Goal: Task Accomplishment & Management: Use online tool/utility

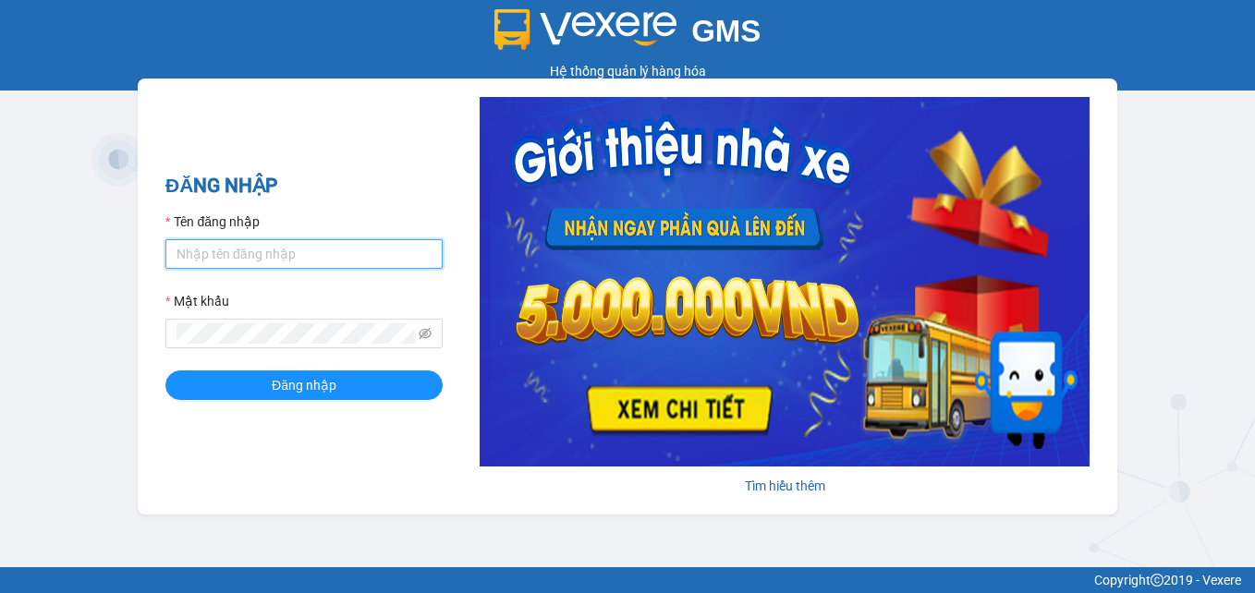
click at [249, 264] on input "Tên đăng nhập" at bounding box center [303, 254] width 277 height 30
type input "hung.manvu"
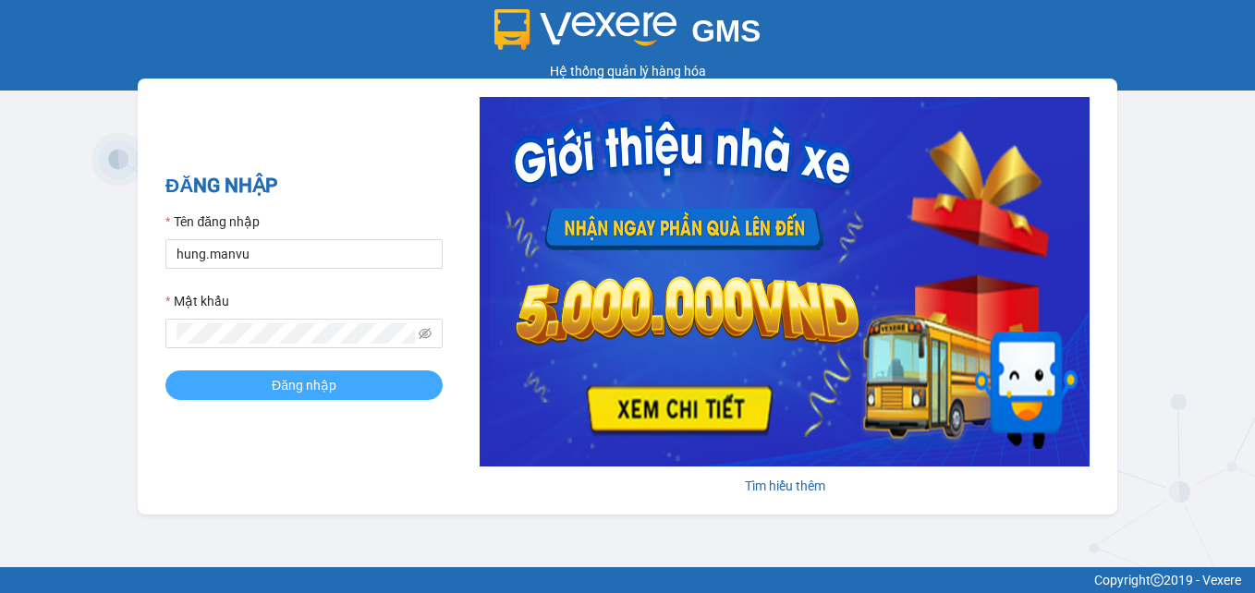
click at [298, 377] on span "Đăng nhập" at bounding box center [304, 385] width 65 height 20
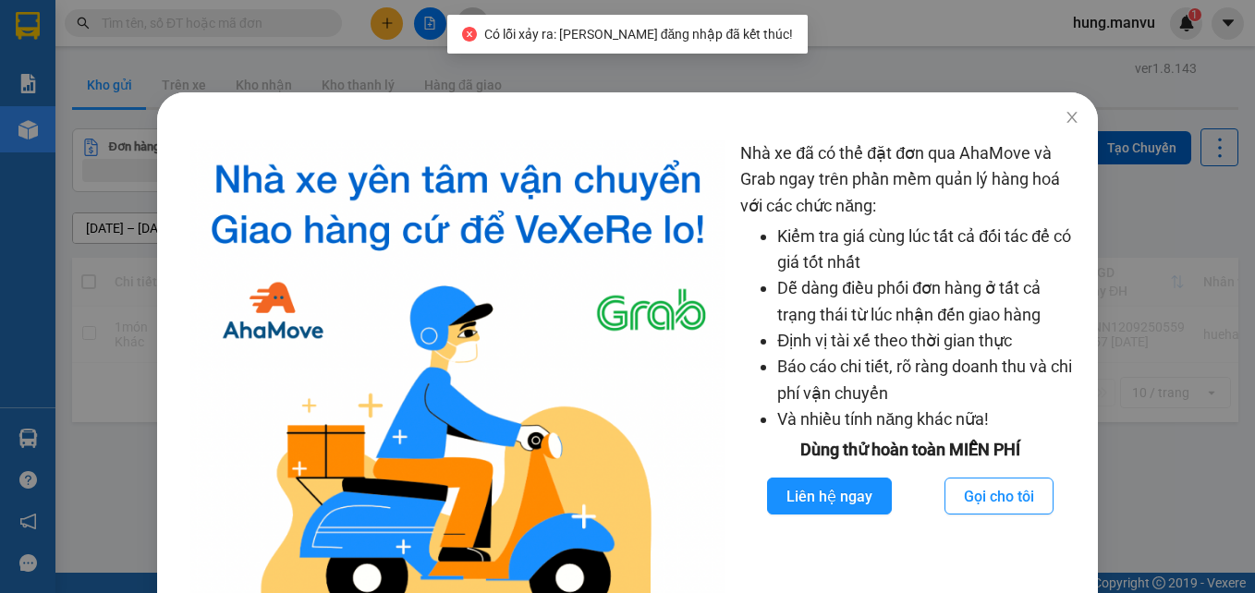
scroll to position [92, 0]
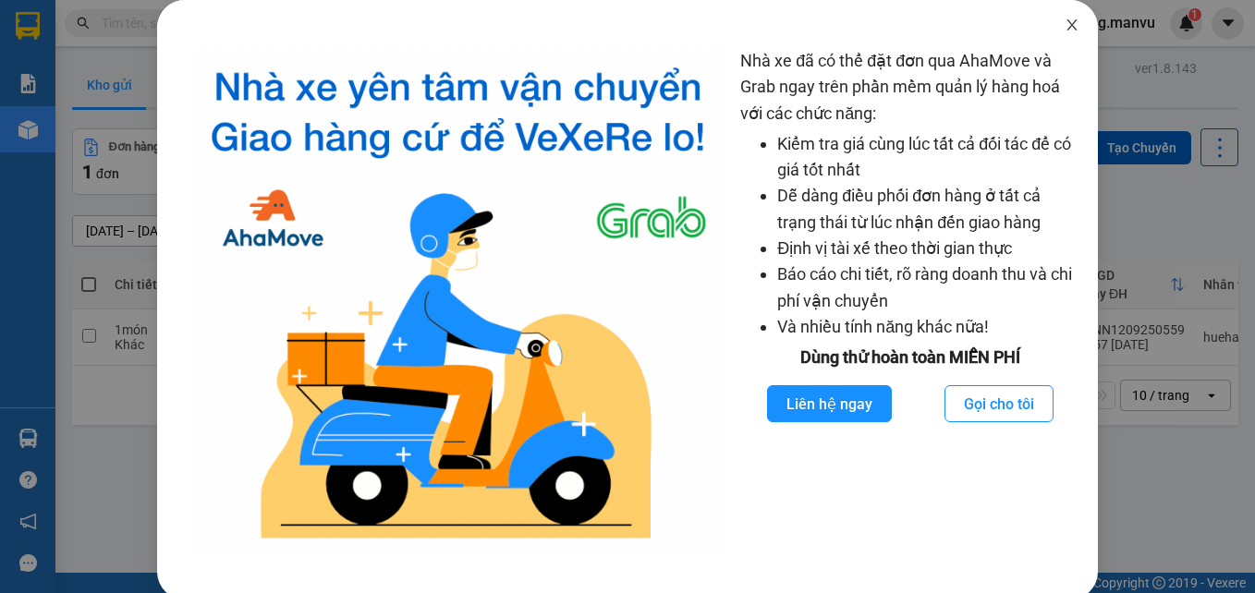
click at [1050, 36] on span "Close" at bounding box center [1072, 26] width 52 height 52
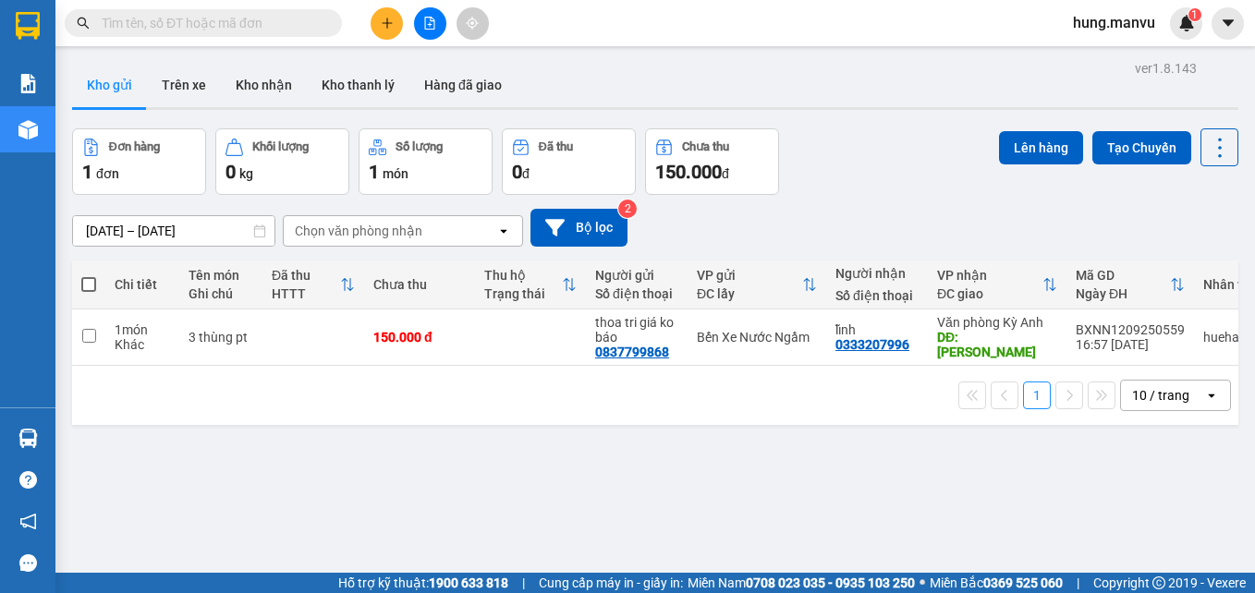
scroll to position [22, 0]
click at [253, 31] on input "text" at bounding box center [211, 23] width 218 height 20
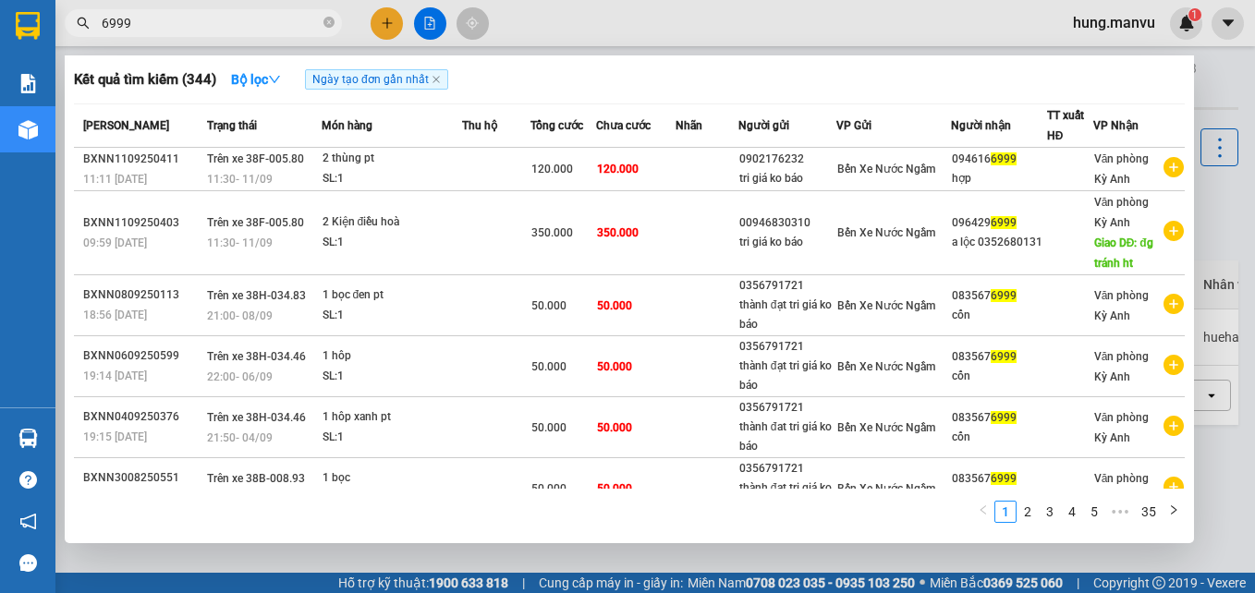
type input "6999"
